Goal: Task Accomplishment & Management: Manage account settings

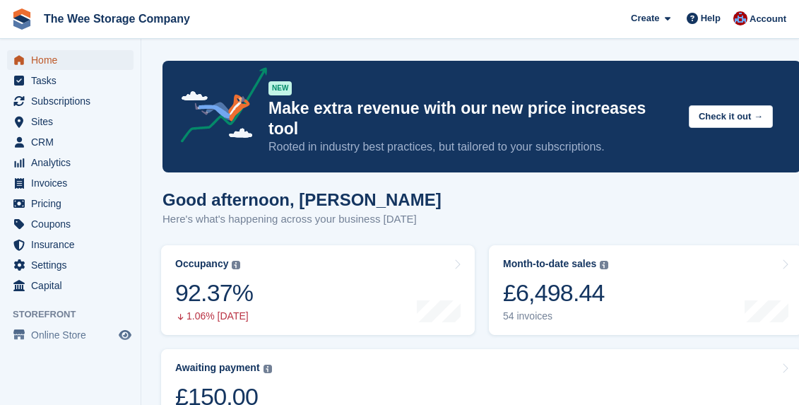
click at [43, 66] on span "Home" at bounding box center [73, 60] width 85 height 20
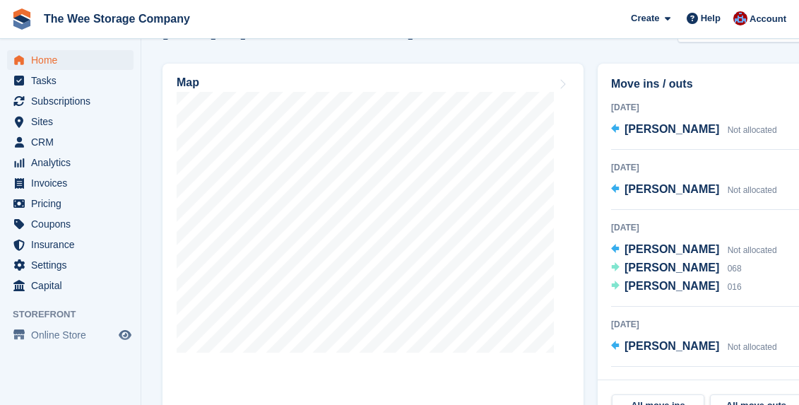
scroll to position [526, 0]
click at [58, 52] on span "Home" at bounding box center [73, 60] width 85 height 20
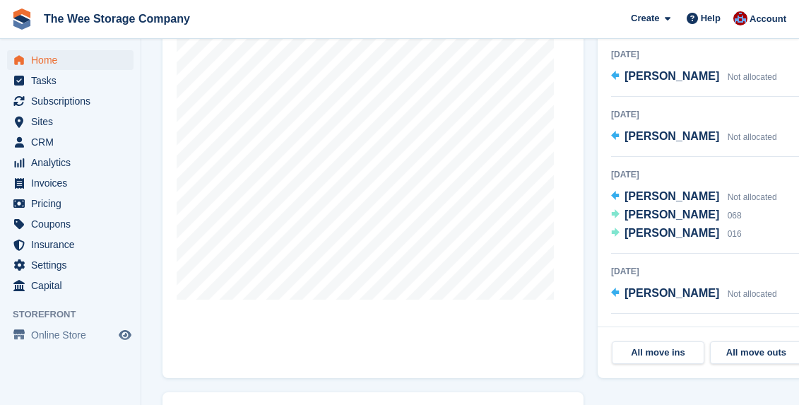
scroll to position [583, 0]
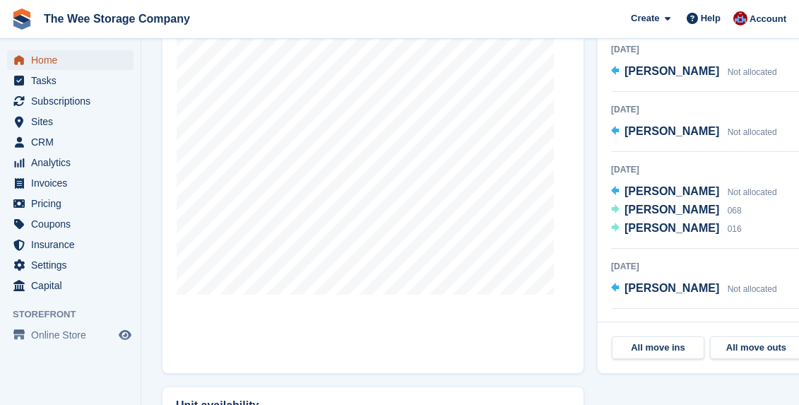
click at [105, 57] on span "Home" at bounding box center [73, 60] width 85 height 20
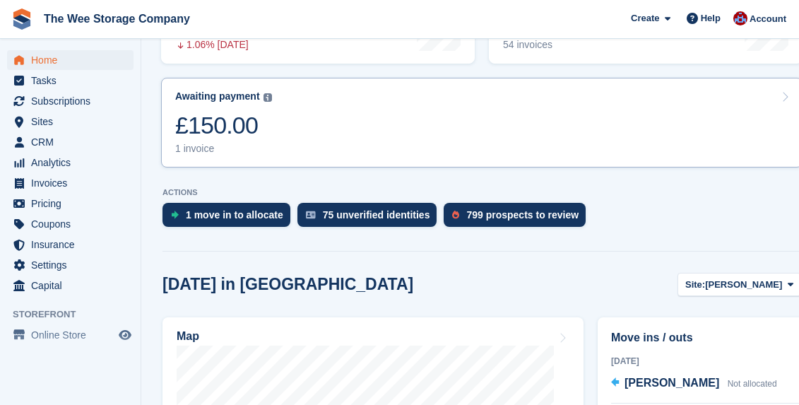
scroll to position [272, 0]
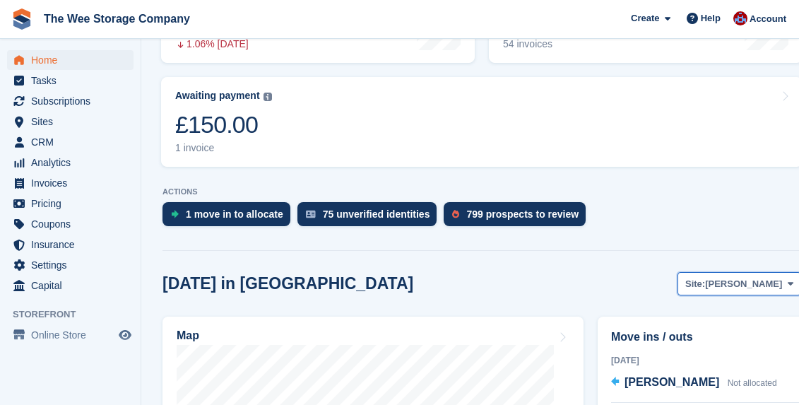
click at [765, 277] on span "[PERSON_NAME]" at bounding box center [743, 284] width 77 height 14
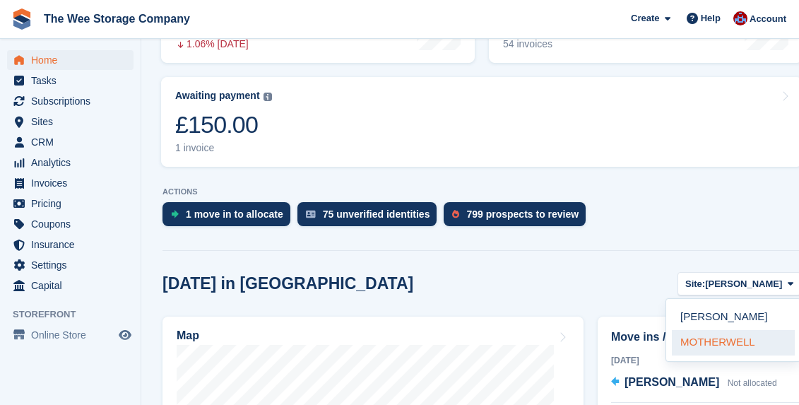
click at [708, 330] on link "MOTHERWELL" at bounding box center [733, 342] width 123 height 25
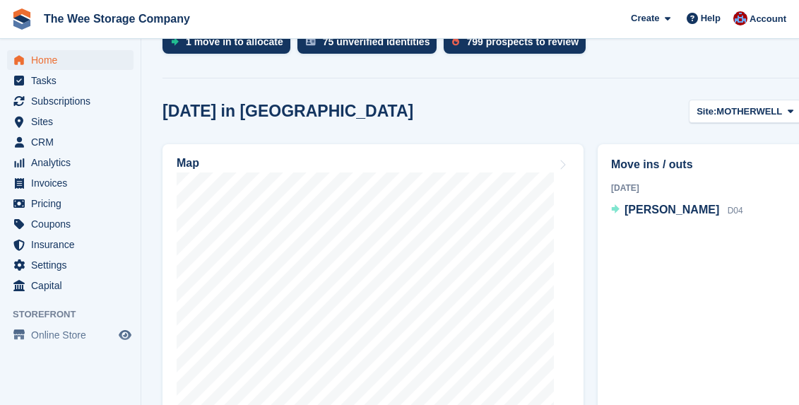
scroll to position [440, 0]
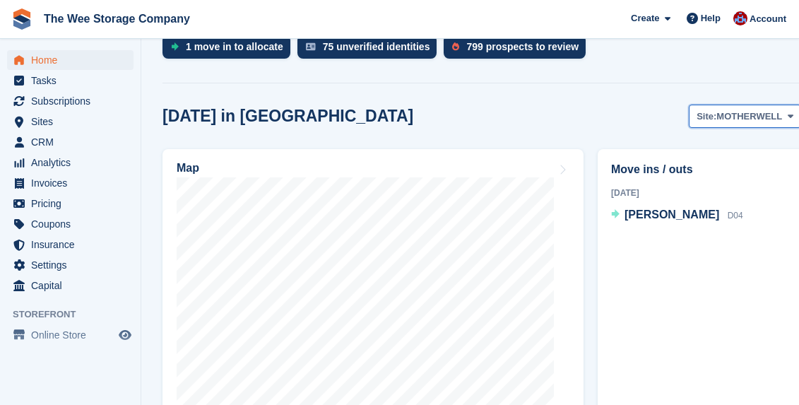
click at [742, 110] on span "MOTHERWELL" at bounding box center [750, 117] width 66 height 14
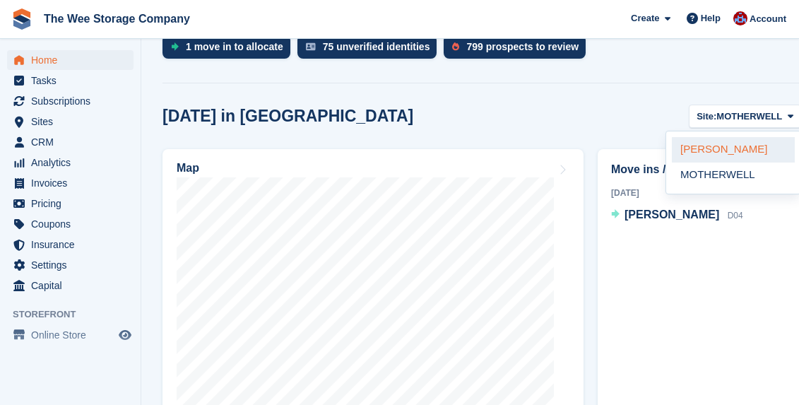
click at [721, 137] on link "[PERSON_NAME]" at bounding box center [733, 149] width 123 height 25
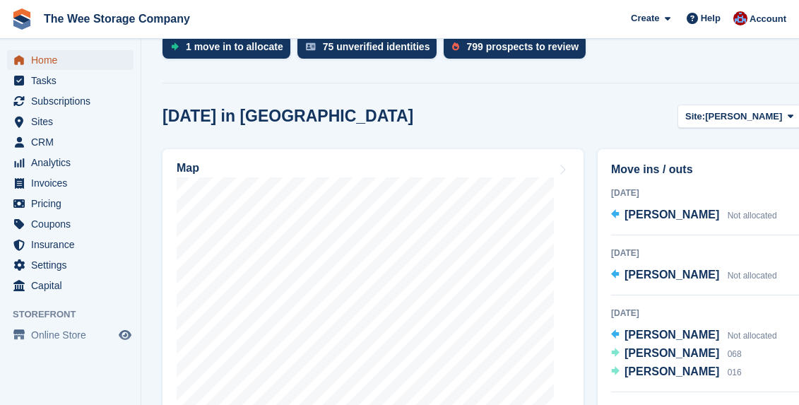
click at [81, 52] on span "Home" at bounding box center [73, 60] width 85 height 20
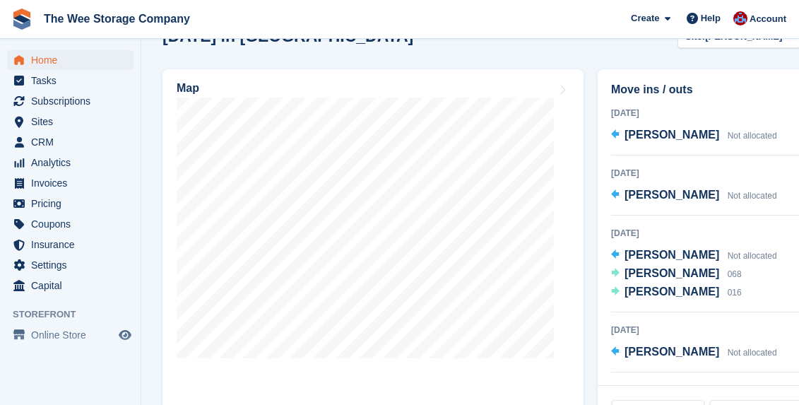
scroll to position [523, 0]
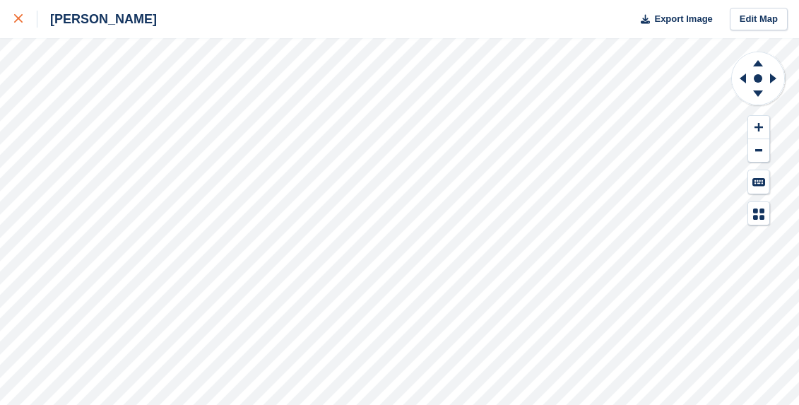
click at [13, 11] on link at bounding box center [18, 19] width 37 height 38
click at [18, 18] on icon at bounding box center [18, 18] width 8 height 8
click at [16, 16] on icon at bounding box center [18, 18] width 8 height 8
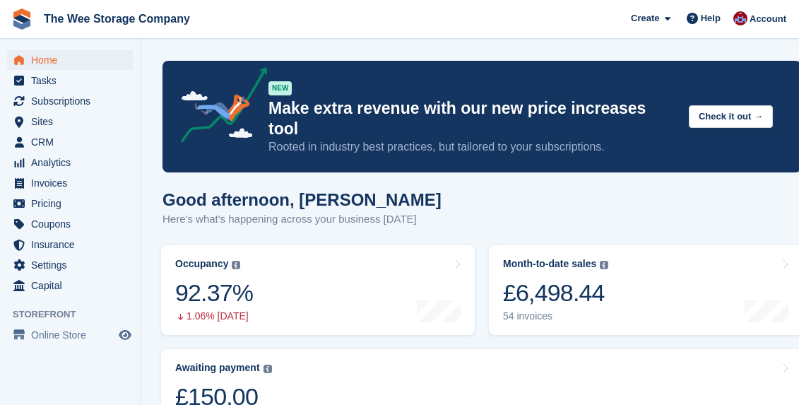
scroll to position [232, 0]
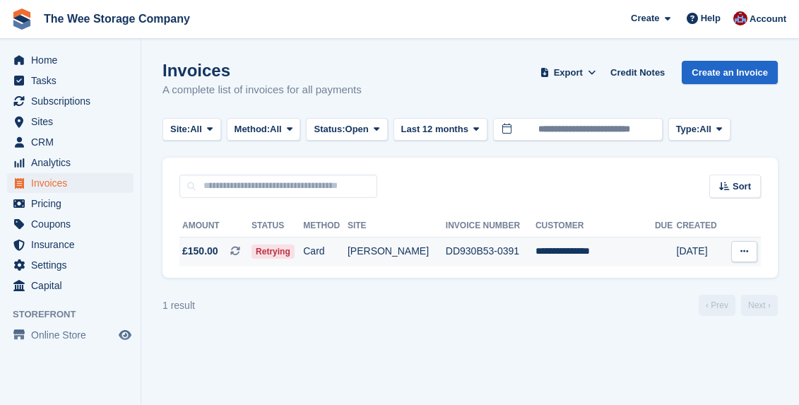
click at [348, 248] on td "Card" at bounding box center [325, 252] width 45 height 30
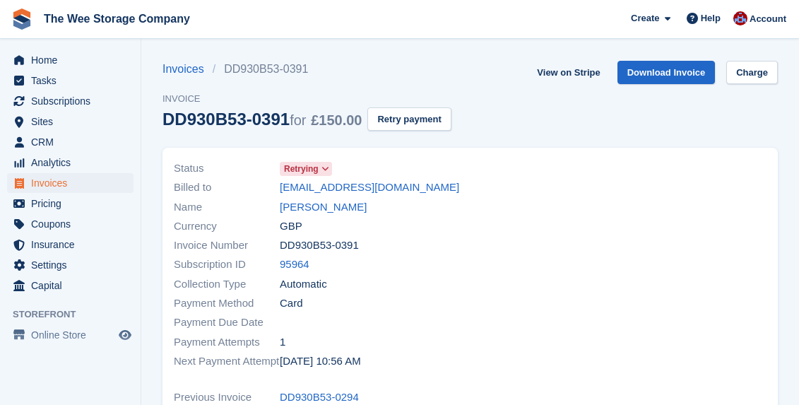
drag, startPoint x: 431, startPoint y: 191, endPoint x: 276, endPoint y: 192, distance: 155.5
click at [276, 192] on div "Billed to [EMAIL_ADDRESS][DOMAIN_NAME]" at bounding box center [318, 187] width 288 height 19
copy div "[EMAIL_ADDRESS][DOMAIN_NAME]"
click at [57, 62] on span "Home" at bounding box center [73, 60] width 85 height 20
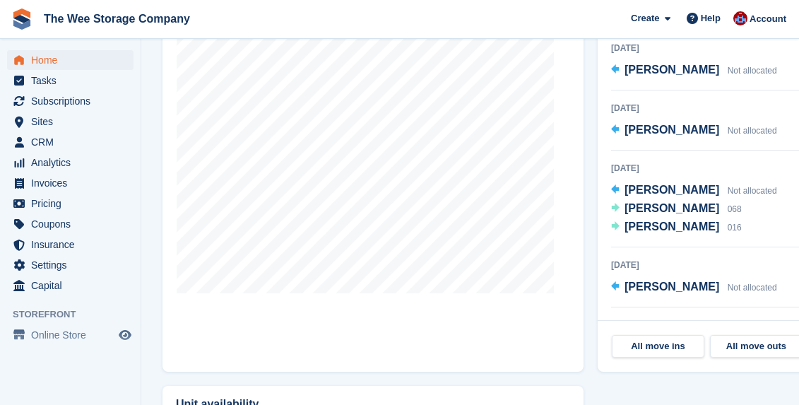
scroll to position [586, 0]
